Goal: Task Accomplishment & Management: Use online tool/utility

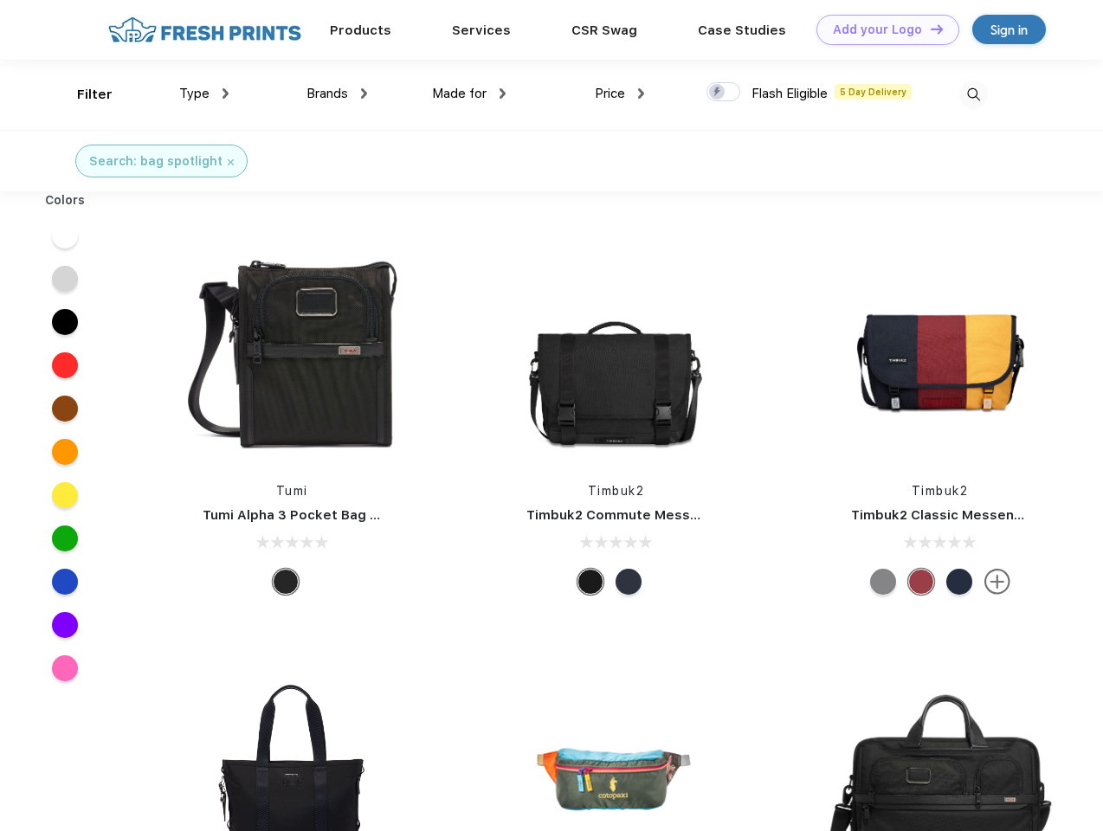
click at [882, 29] on link "Add your Logo Design Tool" at bounding box center [888, 30] width 143 height 30
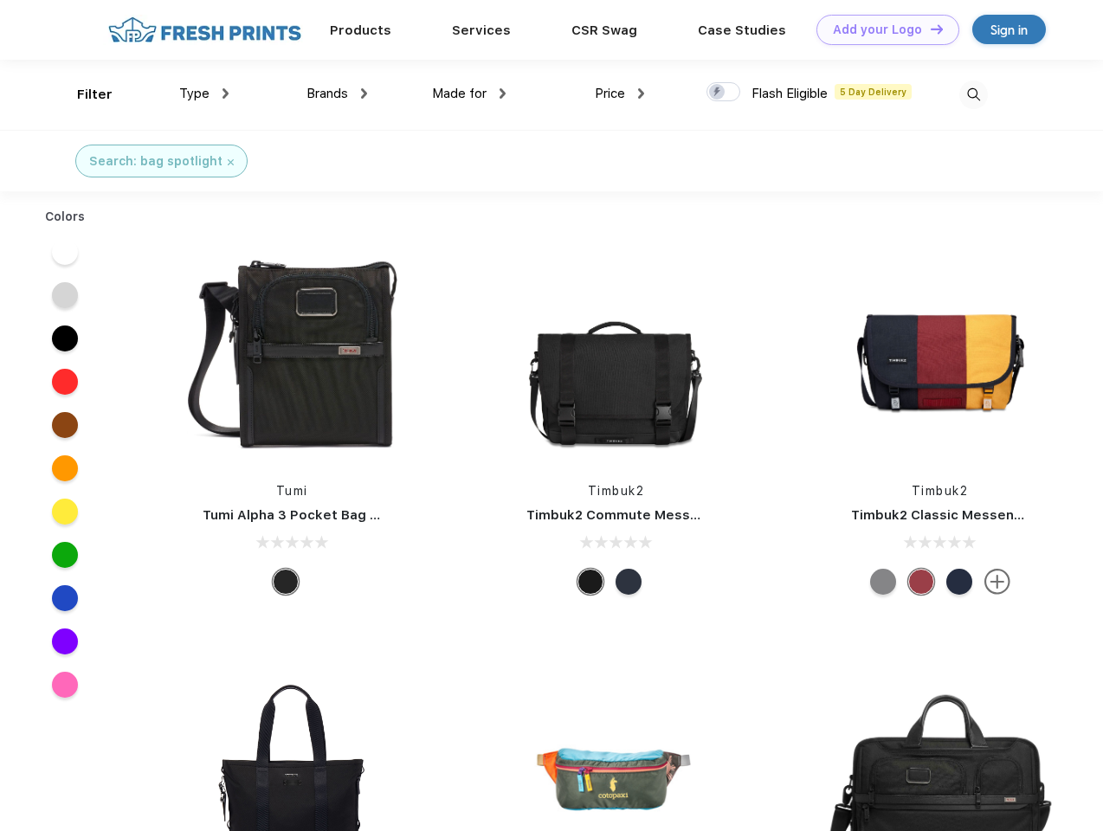
click at [0, 0] on div "Design Tool" at bounding box center [0, 0] width 0 height 0
click at [929, 29] on link "Add your Logo Design Tool" at bounding box center [888, 30] width 143 height 30
click at [83, 94] on div "Filter" at bounding box center [95, 95] width 36 height 20
click at [204, 94] on span "Type" at bounding box center [194, 94] width 30 height 16
click at [337, 94] on span "Brands" at bounding box center [328, 94] width 42 height 16
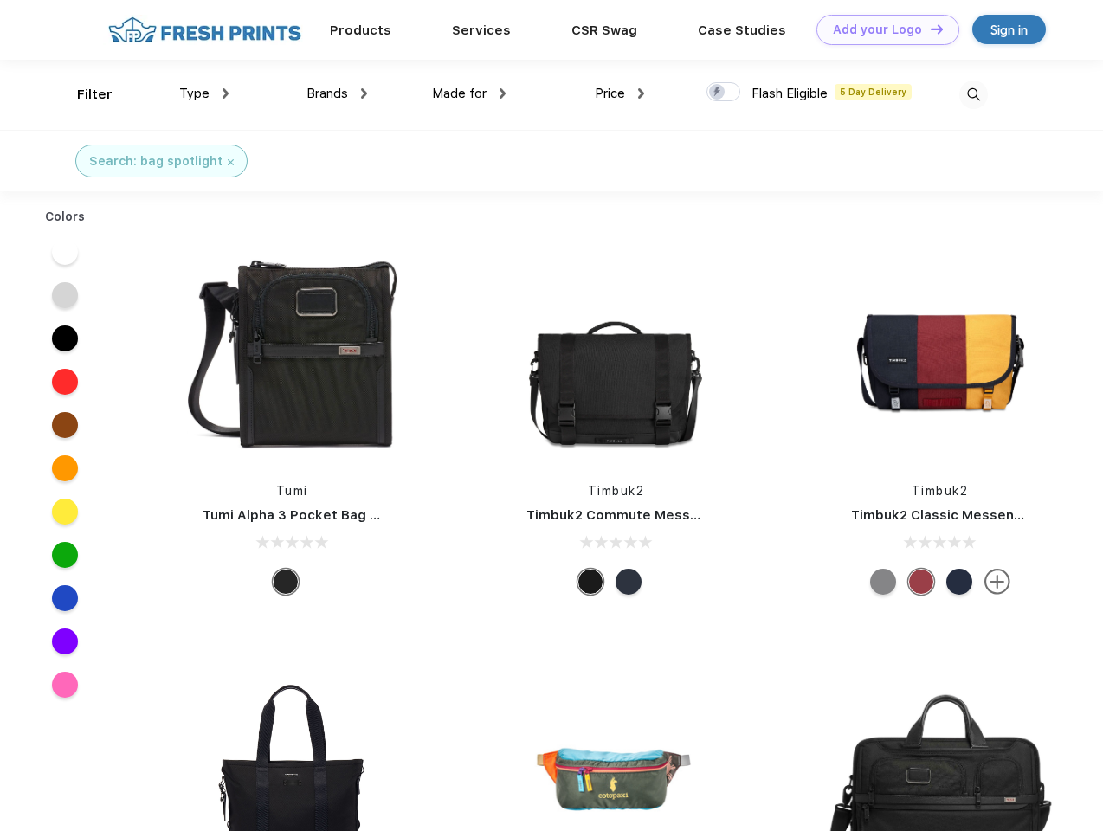
click at [469, 94] on span "Made for" at bounding box center [459, 94] width 55 height 16
click at [620, 94] on span "Price" at bounding box center [610, 94] width 30 height 16
click at [724, 93] on div at bounding box center [724, 91] width 34 height 19
click at [718, 93] on input "checkbox" at bounding box center [712, 86] width 11 height 11
click at [973, 94] on img at bounding box center [974, 95] width 29 height 29
